Goal: Information Seeking & Learning: Understand process/instructions

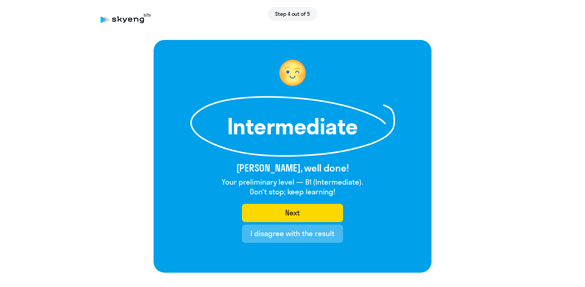
click at [449, 139] on after-test "Intermediate [PERSON_NAME], well done! Your preliminary level — B1 (Intermediat…" at bounding box center [292, 156] width 560 height 233
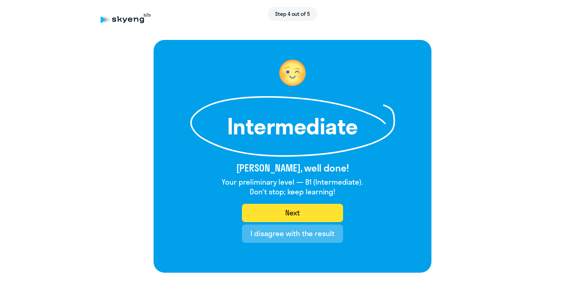
click at [314, 211] on button "Next" at bounding box center [292, 213] width 101 height 18
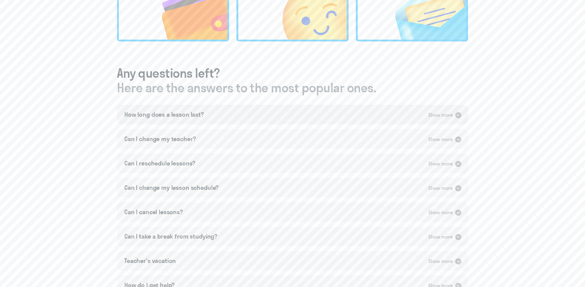
scroll to position [284, 0]
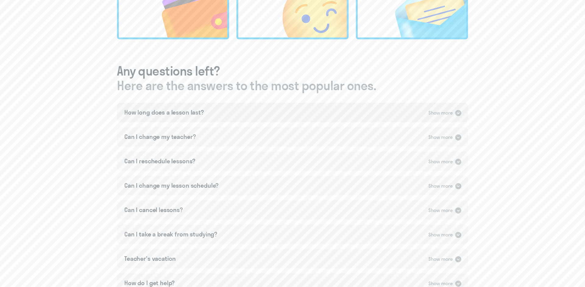
click at [308, 112] on div "How long does a lesson last? Show more" at bounding box center [292, 112] width 351 height 19
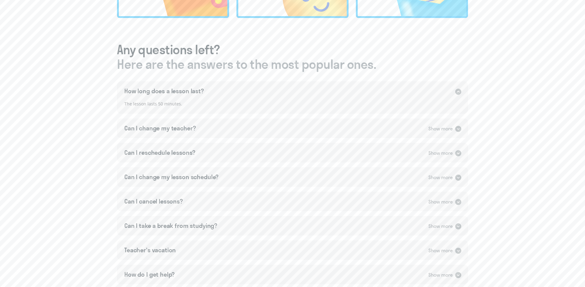
scroll to position [315, 0]
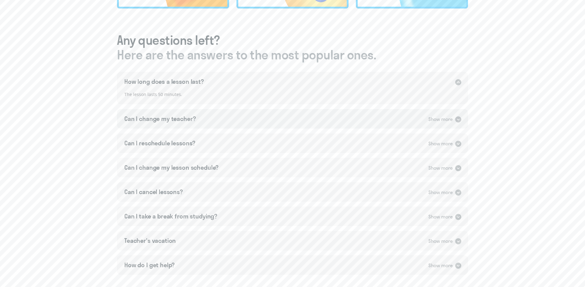
click at [304, 121] on div "Can I change my teacher? Show more" at bounding box center [292, 118] width 351 height 19
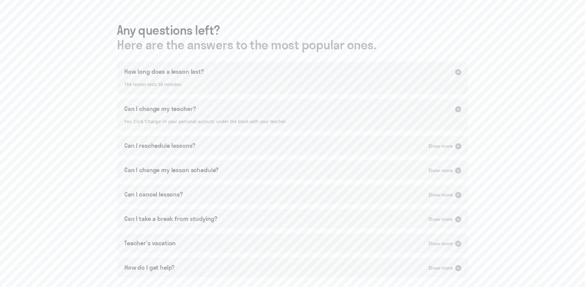
scroll to position [323, 0]
click at [289, 152] on div "Can I reschedule lessons? Show more" at bounding box center [292, 146] width 351 height 19
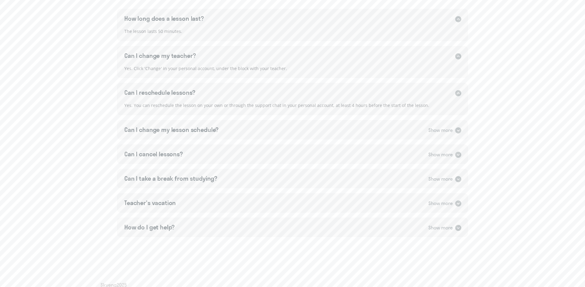
scroll to position [379, 0]
click at [250, 126] on div "Can I change my lesson schedule? Show more" at bounding box center [292, 127] width 351 height 19
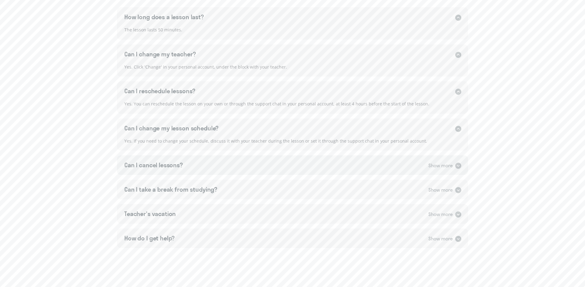
click at [227, 168] on div "Can I cancel lessons? Show more" at bounding box center [292, 164] width 351 height 19
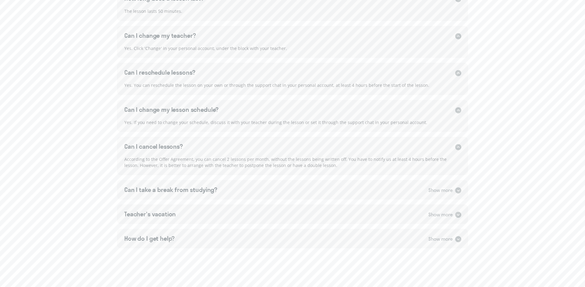
scroll to position [403, 0]
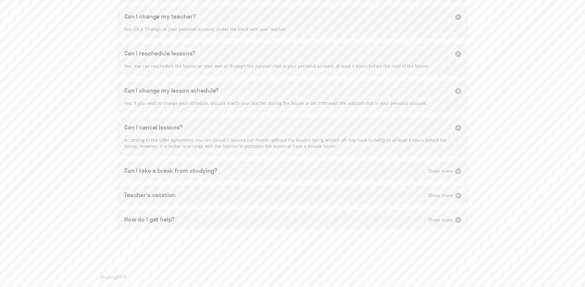
scroll to position [420, 0]
click at [160, 167] on div "Can I take a break from studying?" at bounding box center [170, 168] width 93 height 9
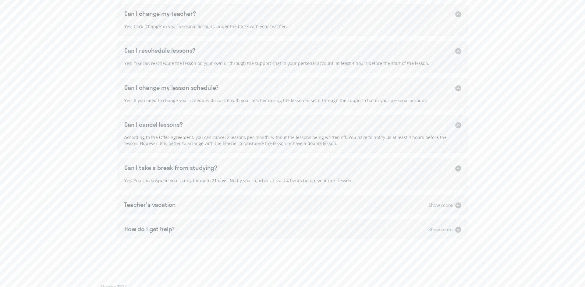
click at [164, 213] on div "Teacher's vacation Show more" at bounding box center [292, 204] width 351 height 19
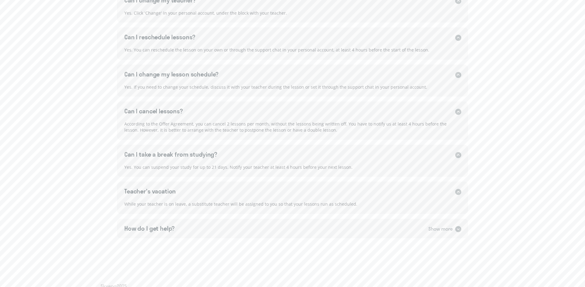
scroll to position [434, 0]
click at [282, 227] on div "How do I get help? Show more" at bounding box center [292, 226] width 351 height 19
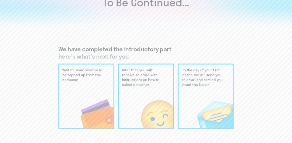
scroll to position [0, 0]
